Goal: Task Accomplishment & Management: Use online tool/utility

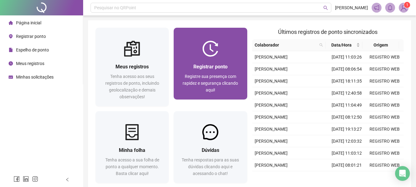
click at [208, 44] on img at bounding box center [210, 49] width 16 height 16
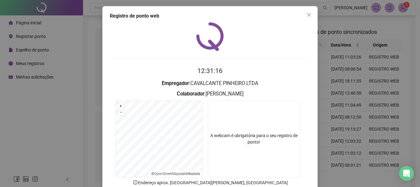
scroll to position [31, 0]
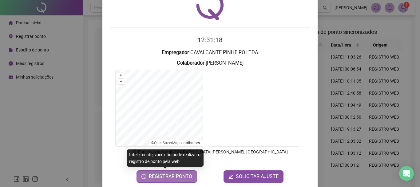
click at [173, 176] on span "REGISTRAR PONTO" at bounding box center [170, 176] width 43 height 7
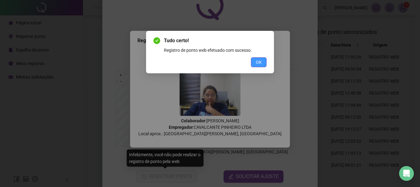
click at [257, 62] on span "OK" at bounding box center [259, 62] width 6 height 7
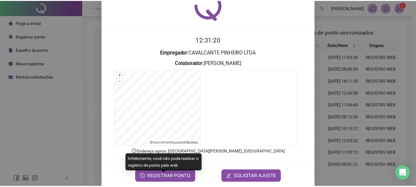
scroll to position [0, 0]
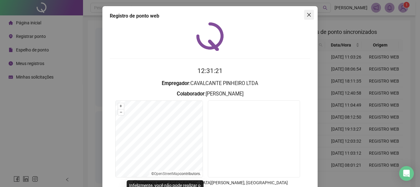
click at [307, 16] on icon "close" at bounding box center [309, 14] width 5 height 5
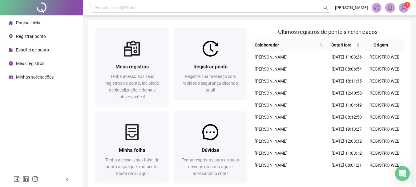
click at [49, 55] on div "Espelho de ponto" at bounding box center [29, 50] width 40 height 12
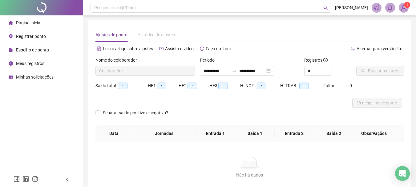
type input "**********"
click at [379, 70] on span "Buscar registros" at bounding box center [383, 70] width 31 height 7
